Goal: Task Accomplishment & Management: Manage account settings

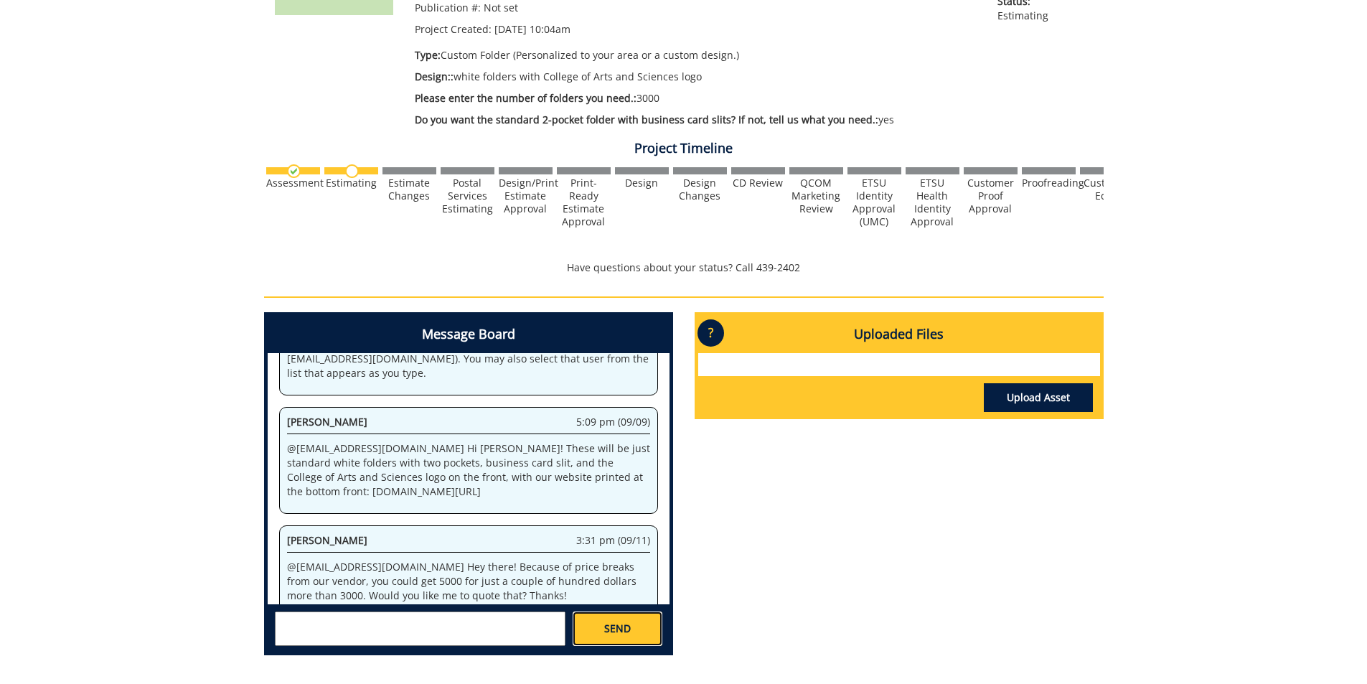
scroll to position [53463, 0]
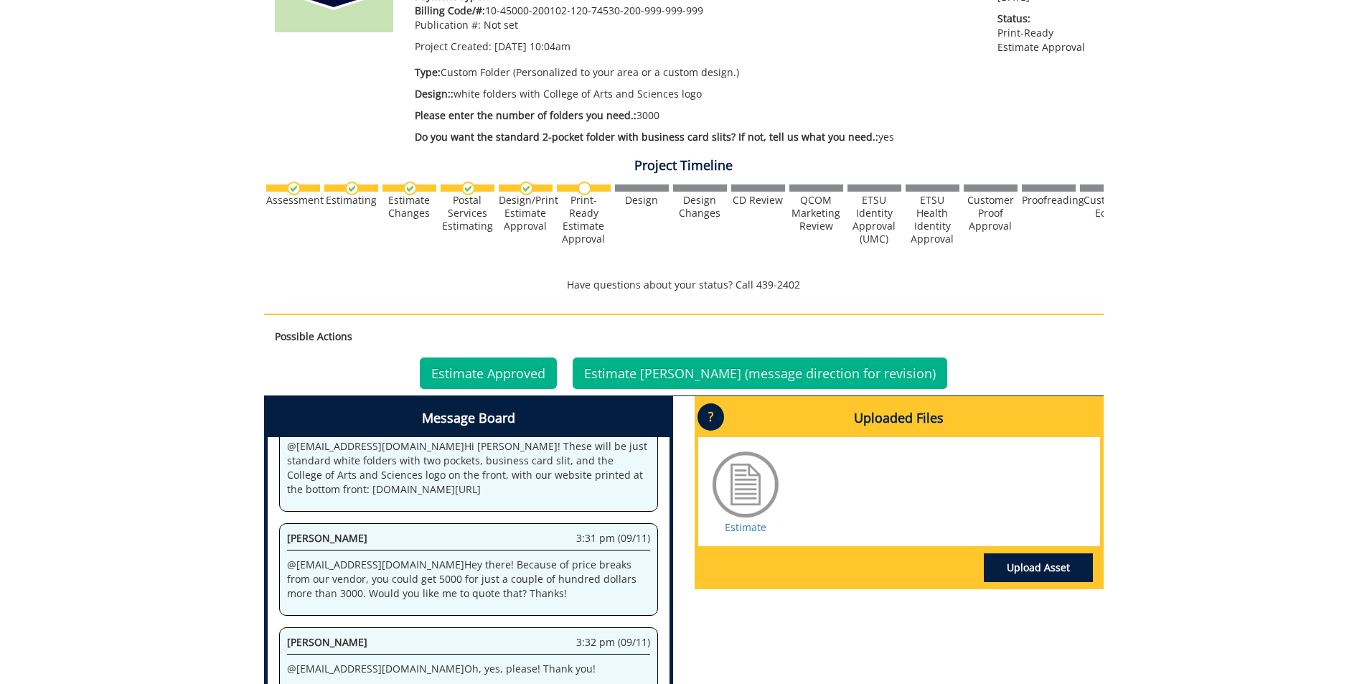
scroll to position [287, 0]
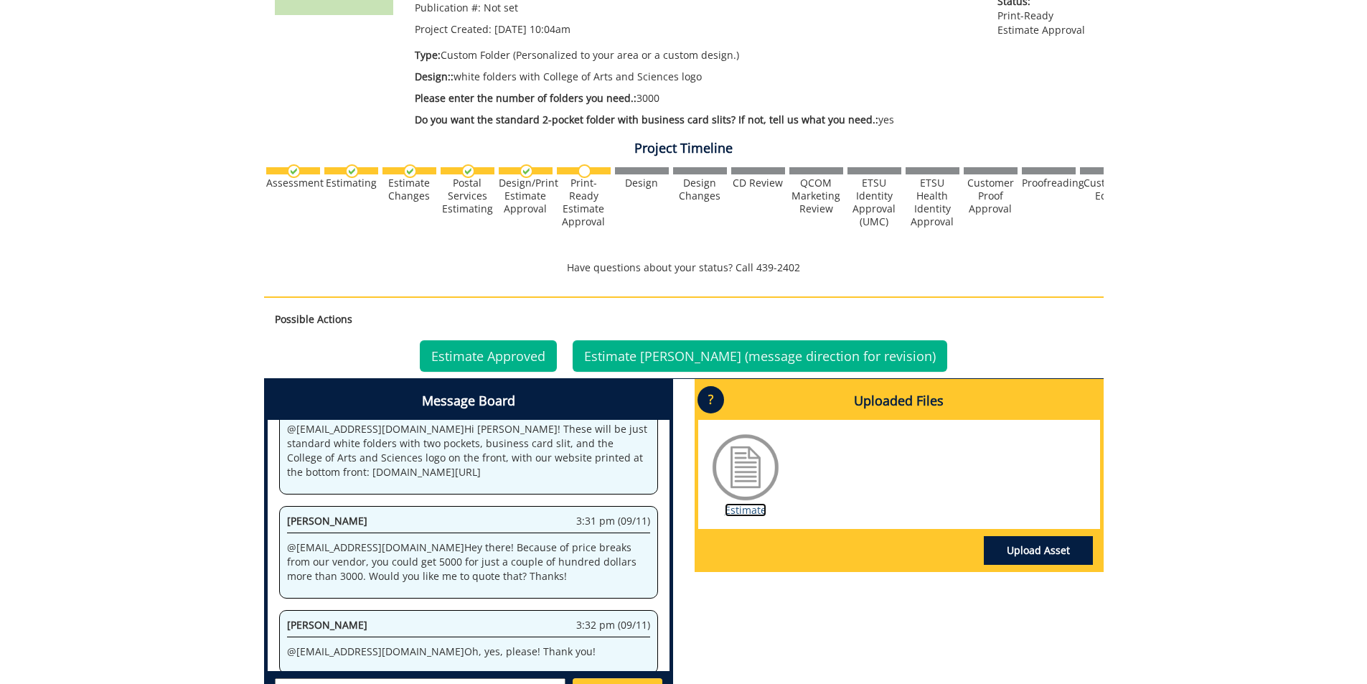
click at [747, 509] on link "Estimate" at bounding box center [746, 510] width 42 height 14
click at [532, 347] on link "Estimate Approved" at bounding box center [488, 356] width 137 height 32
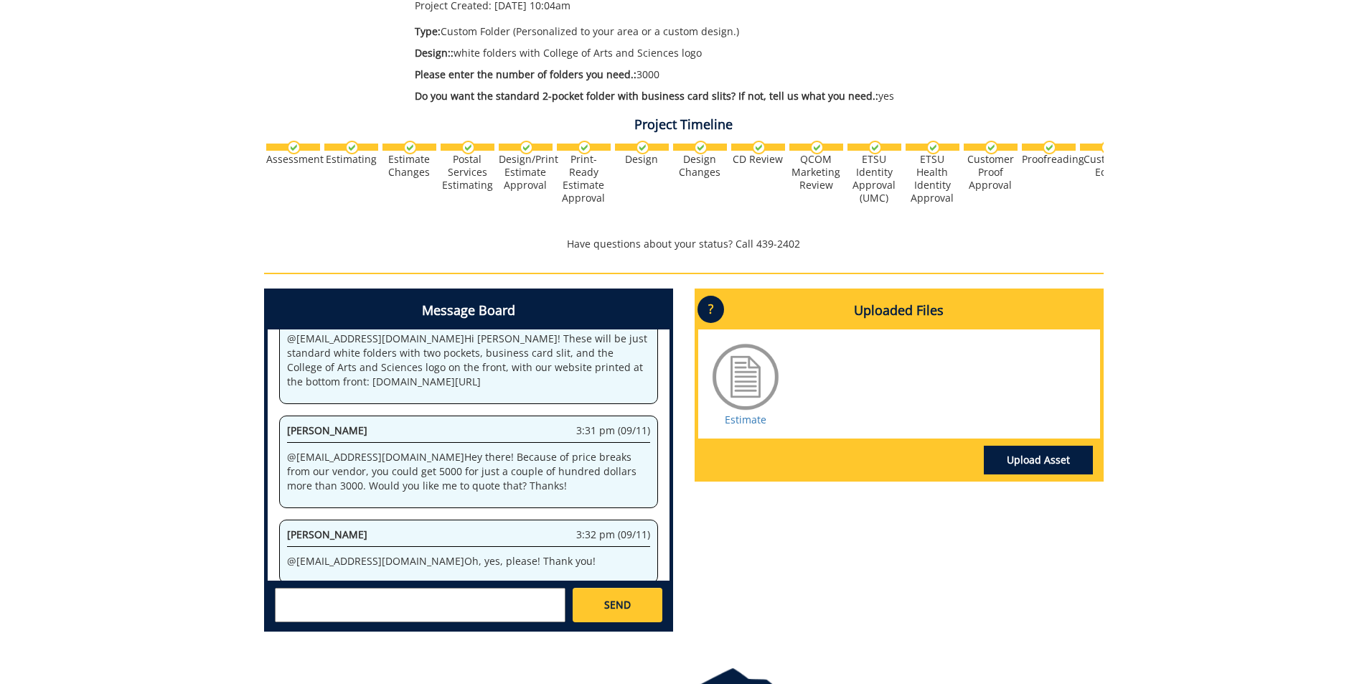
scroll to position [287, 0]
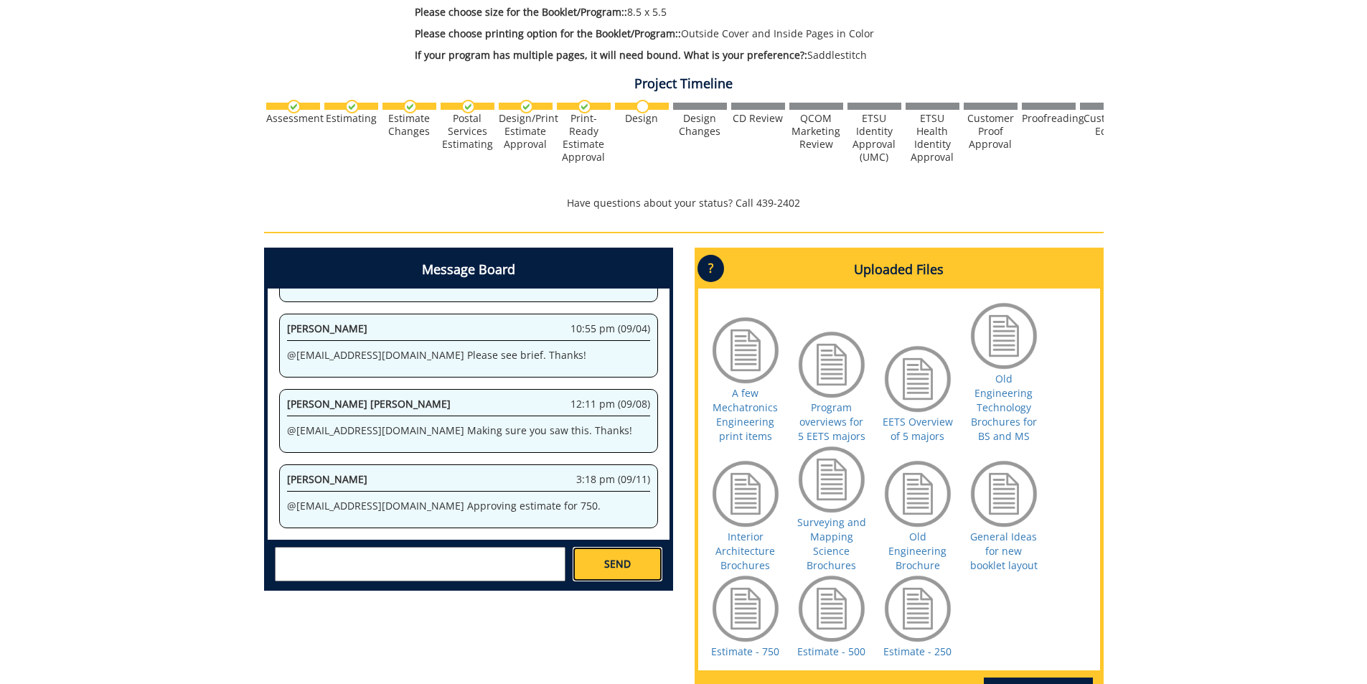
scroll to position [145271, 0]
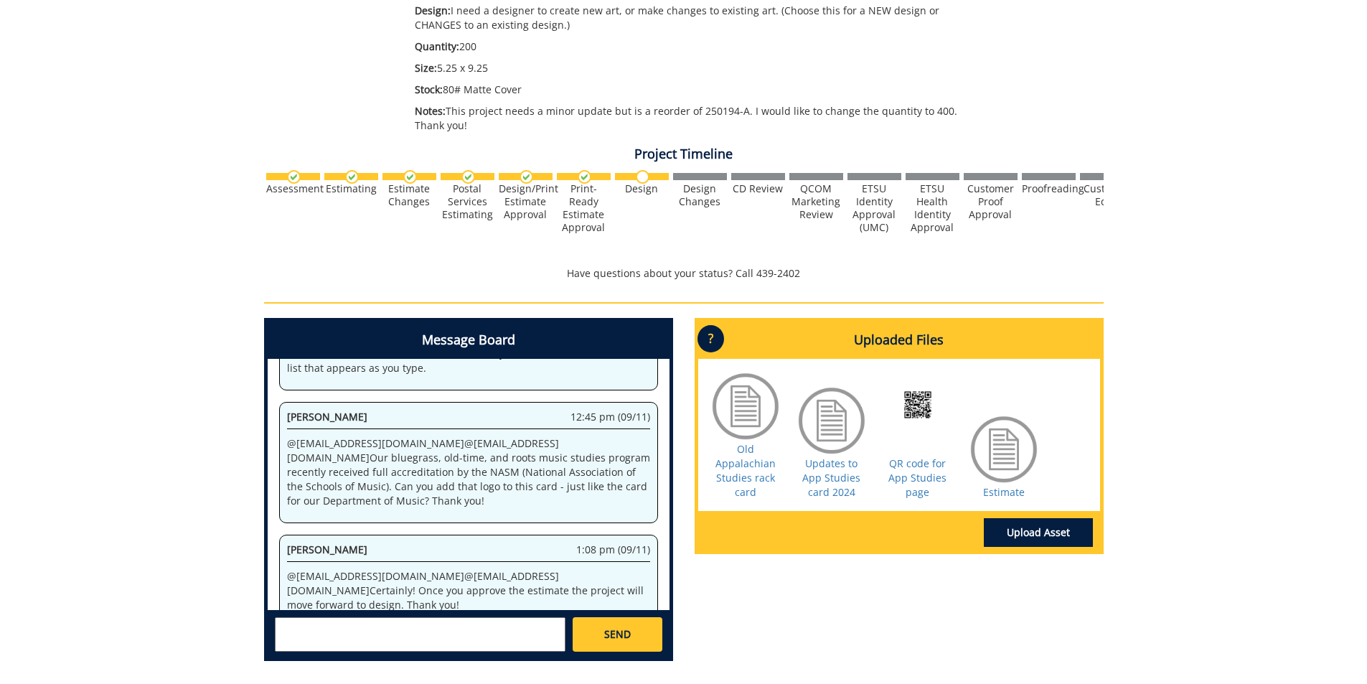
scroll to position [316, 0]
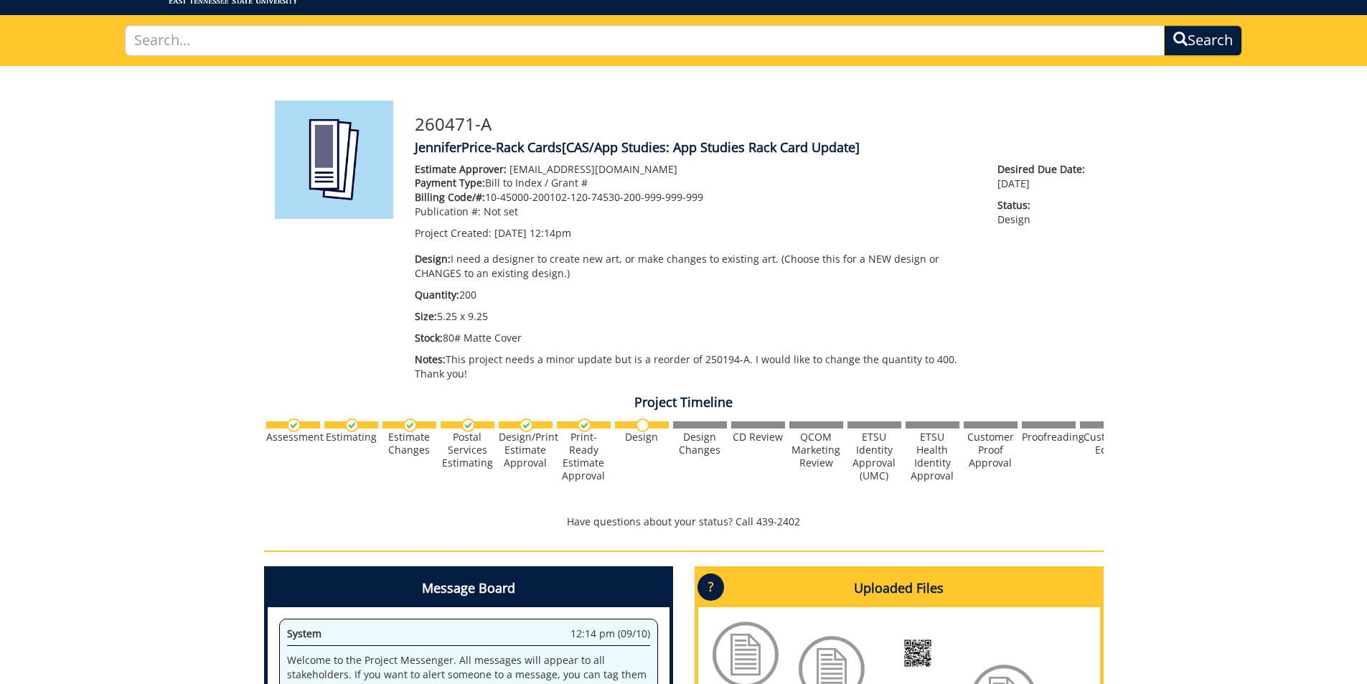
scroll to position [215, 0]
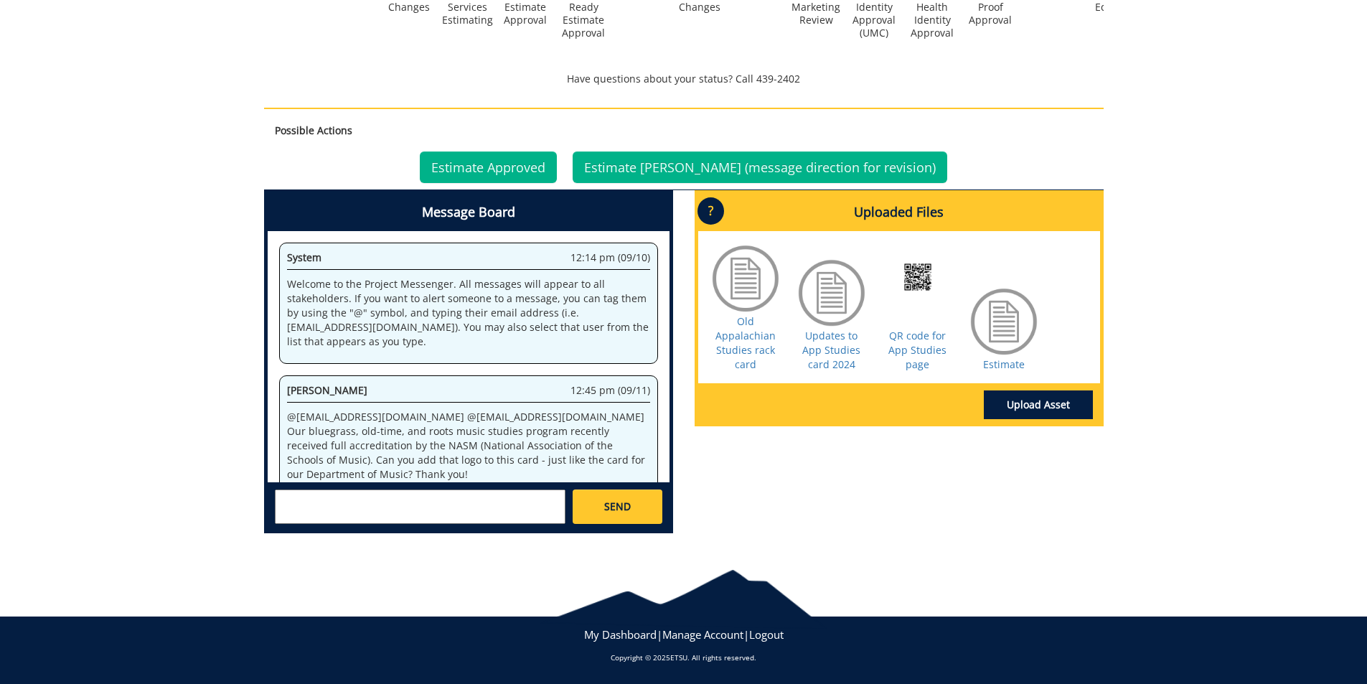
scroll to position [148587, 0]
